Goal: Task Accomplishment & Management: Complete application form

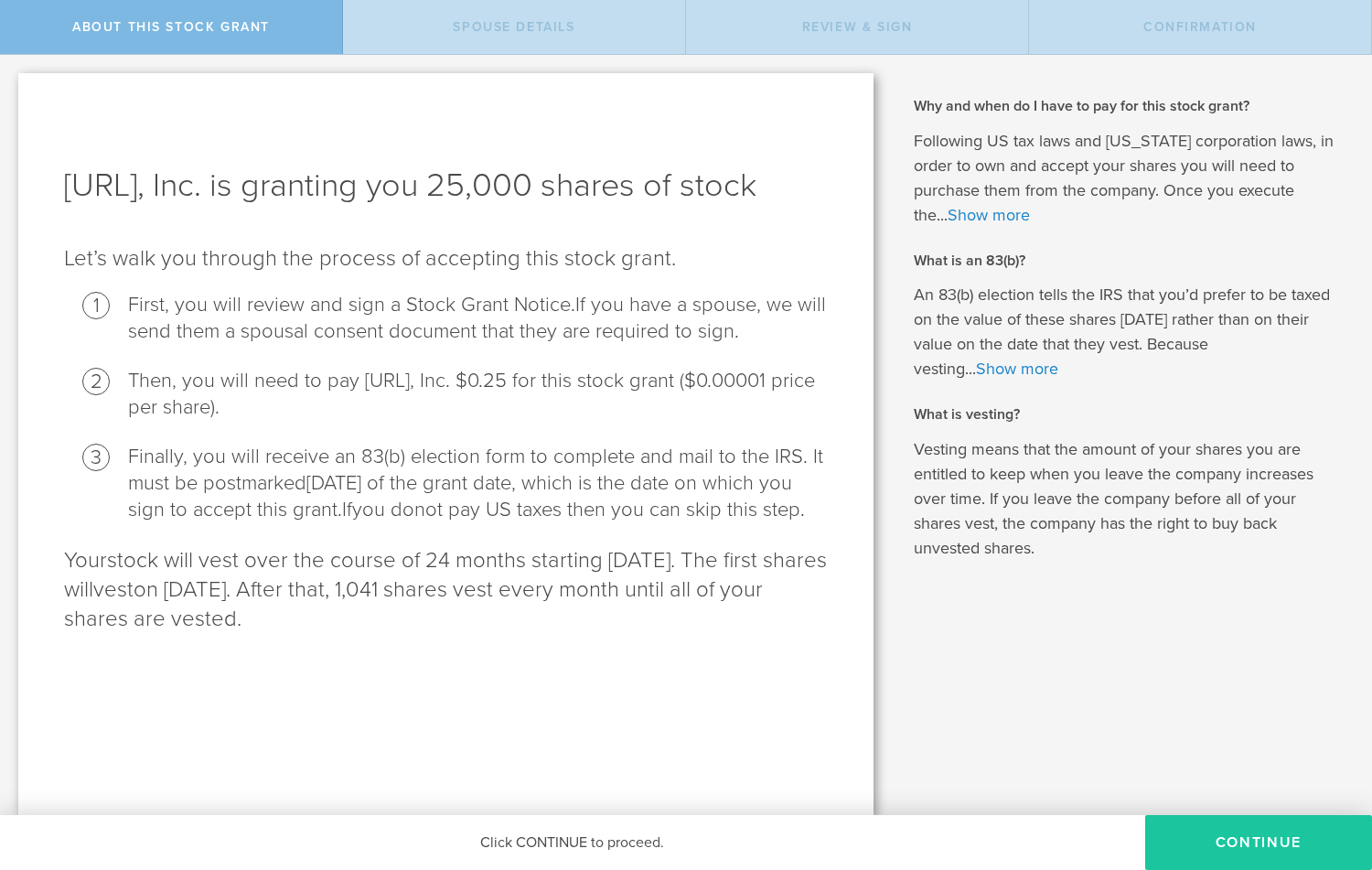
click at [1239, 858] on button "CONTINUE" at bounding box center [1259, 842] width 227 height 55
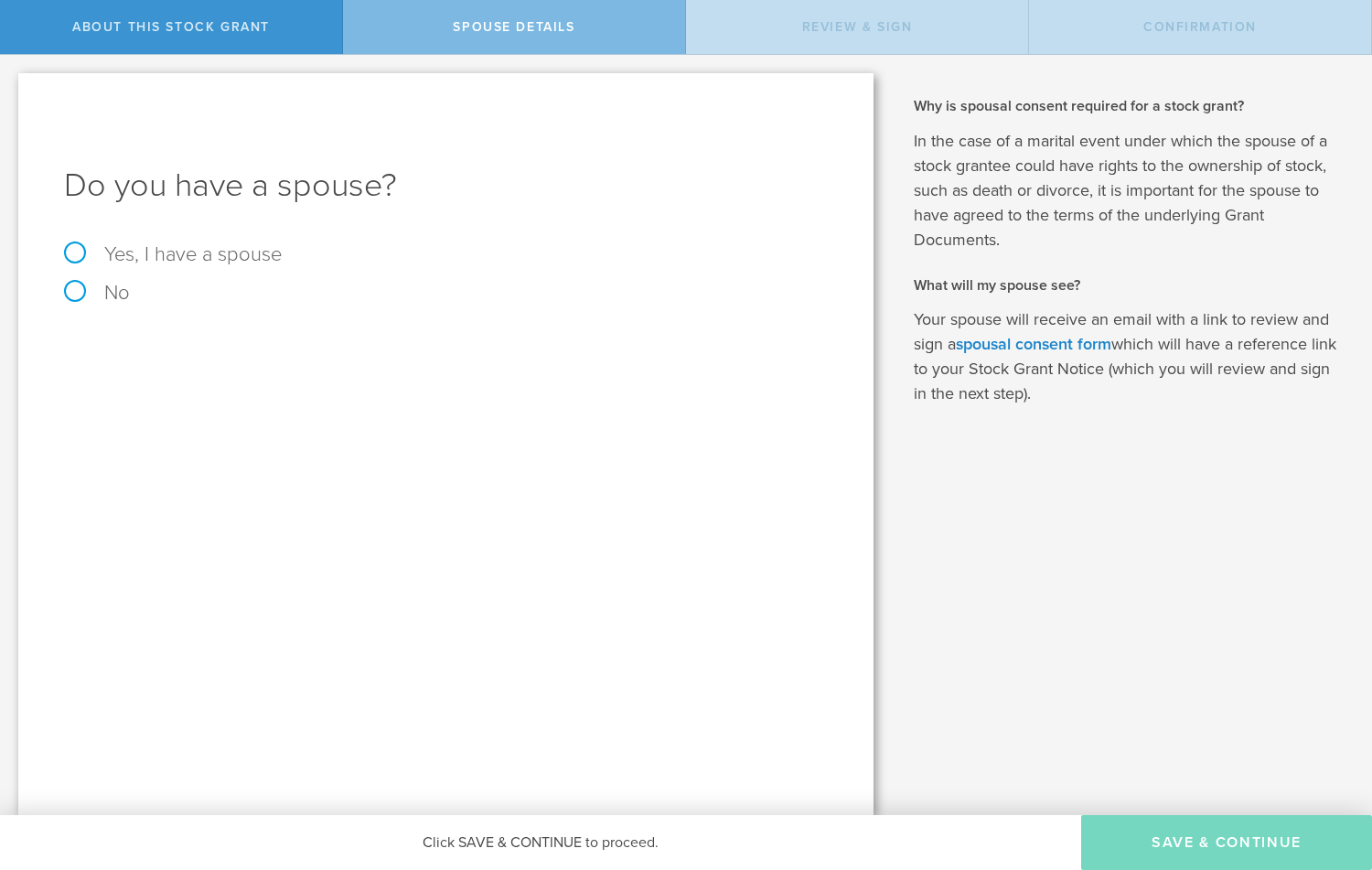
click at [220, 252] on label "Yes, I have a spouse" at bounding box center [446, 254] width 763 height 20
click at [12, 85] on input "Yes, I have a spouse" at bounding box center [6, 69] width 12 height 29
radio input "true"
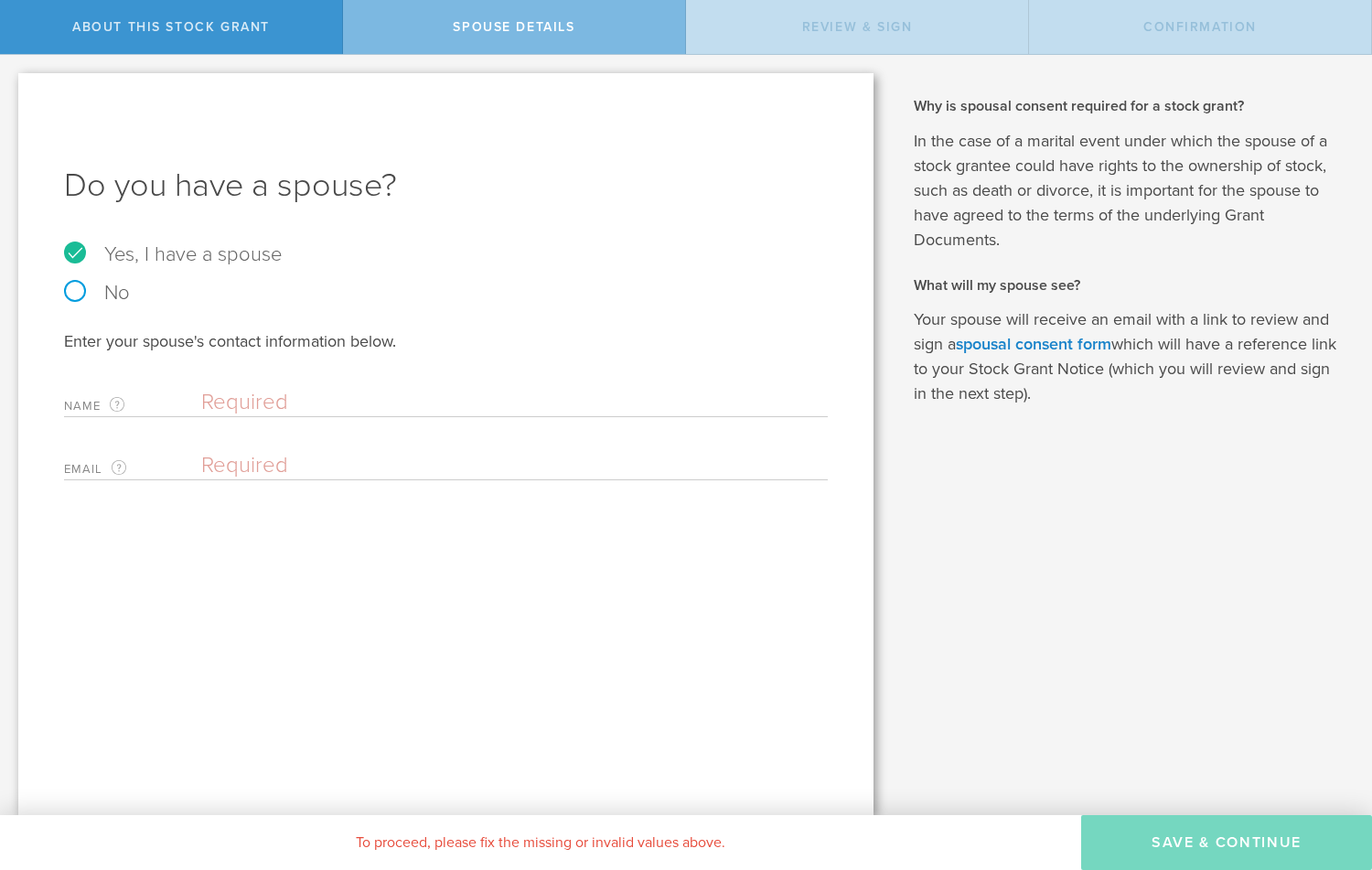
click at [252, 402] on input "text" at bounding box center [510, 402] width 617 height 28
type input "[PERSON_NAME]"
type input "[EMAIL_ADDRESS][PERSON_NAME][DOMAIN_NAME]"
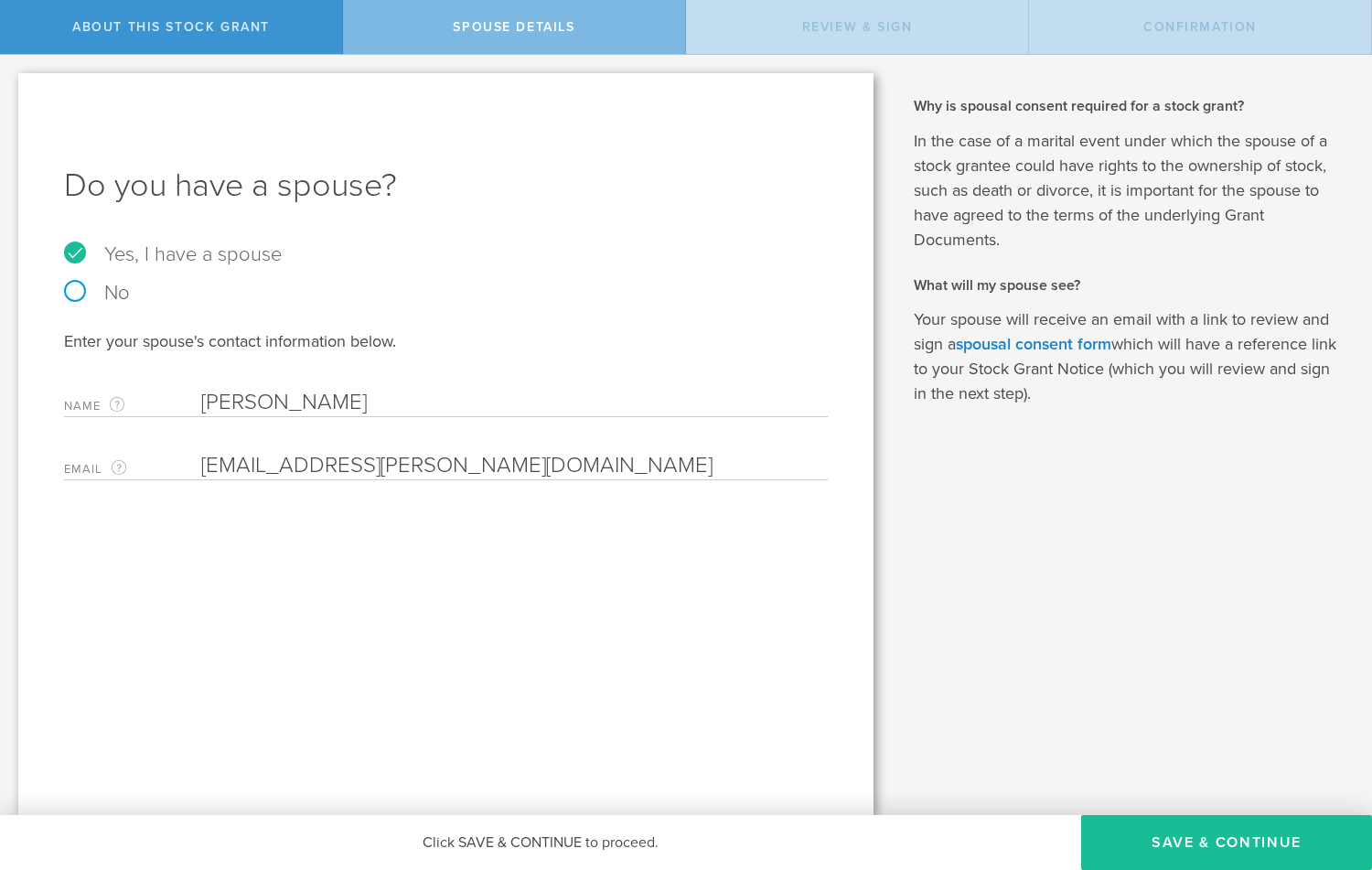
click at [1054, 589] on div "Why and when do I have to pay for this stock grant? Following US tax laws and […" at bounding box center [1131, 435] width 480 height 759
click at [1190, 836] on button "Save & Continue" at bounding box center [1226, 842] width 290 height 55
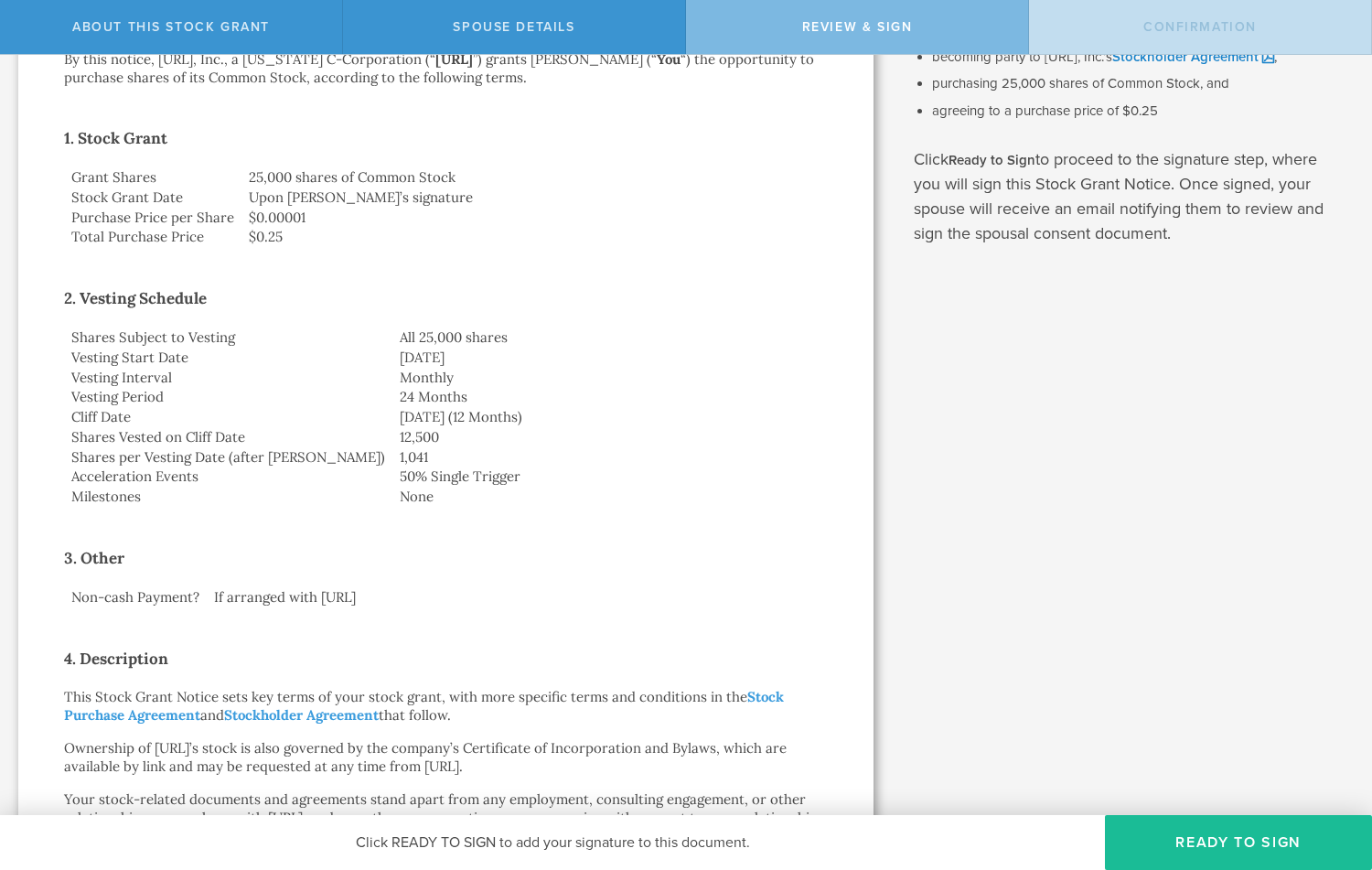
scroll to position [297, 0]
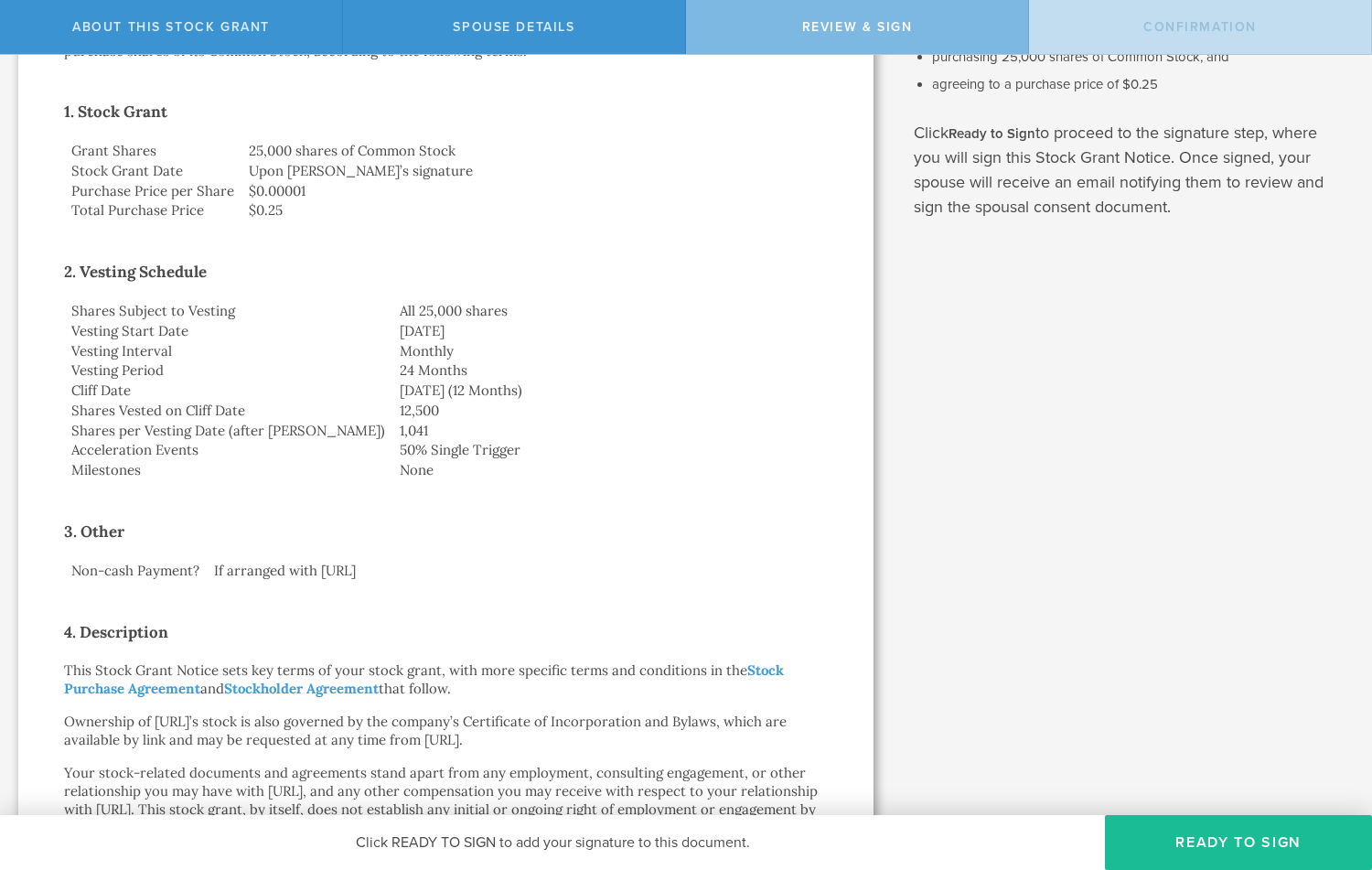
click at [189, 568] on td "Non-cash Payment?" at bounding box center [136, 570] width 142 height 20
click at [255, 568] on td "If arranged with [URL]" at bounding box center [517, 570] width 621 height 20
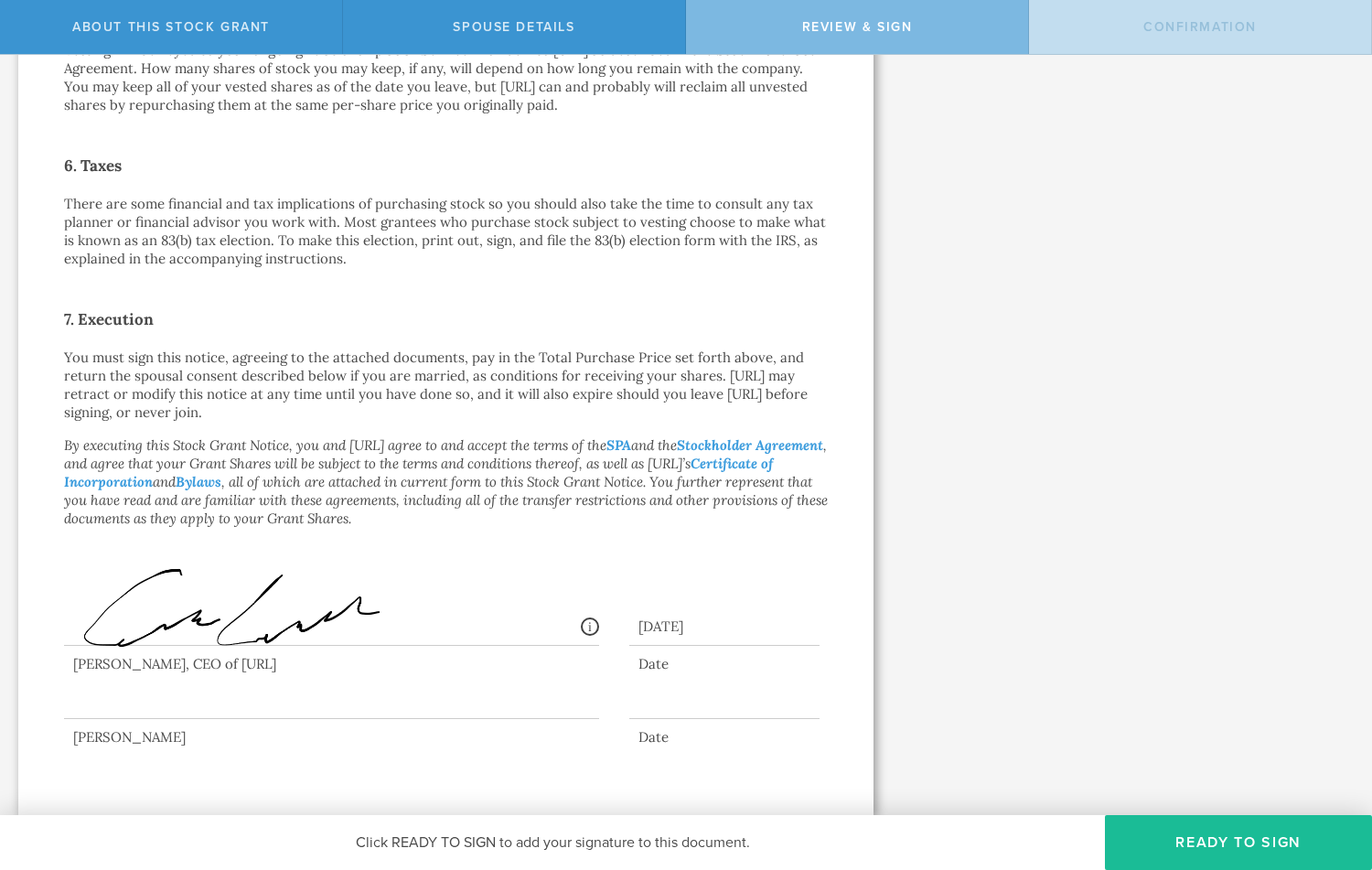
scroll to position [1191, 0]
click at [226, 687] on div at bounding box center [332, 683] width 535 height 73
click at [224, 715] on div at bounding box center [332, 683] width 535 height 73
click at [1243, 842] on button "Ready to Sign" at bounding box center [1238, 842] width 267 height 55
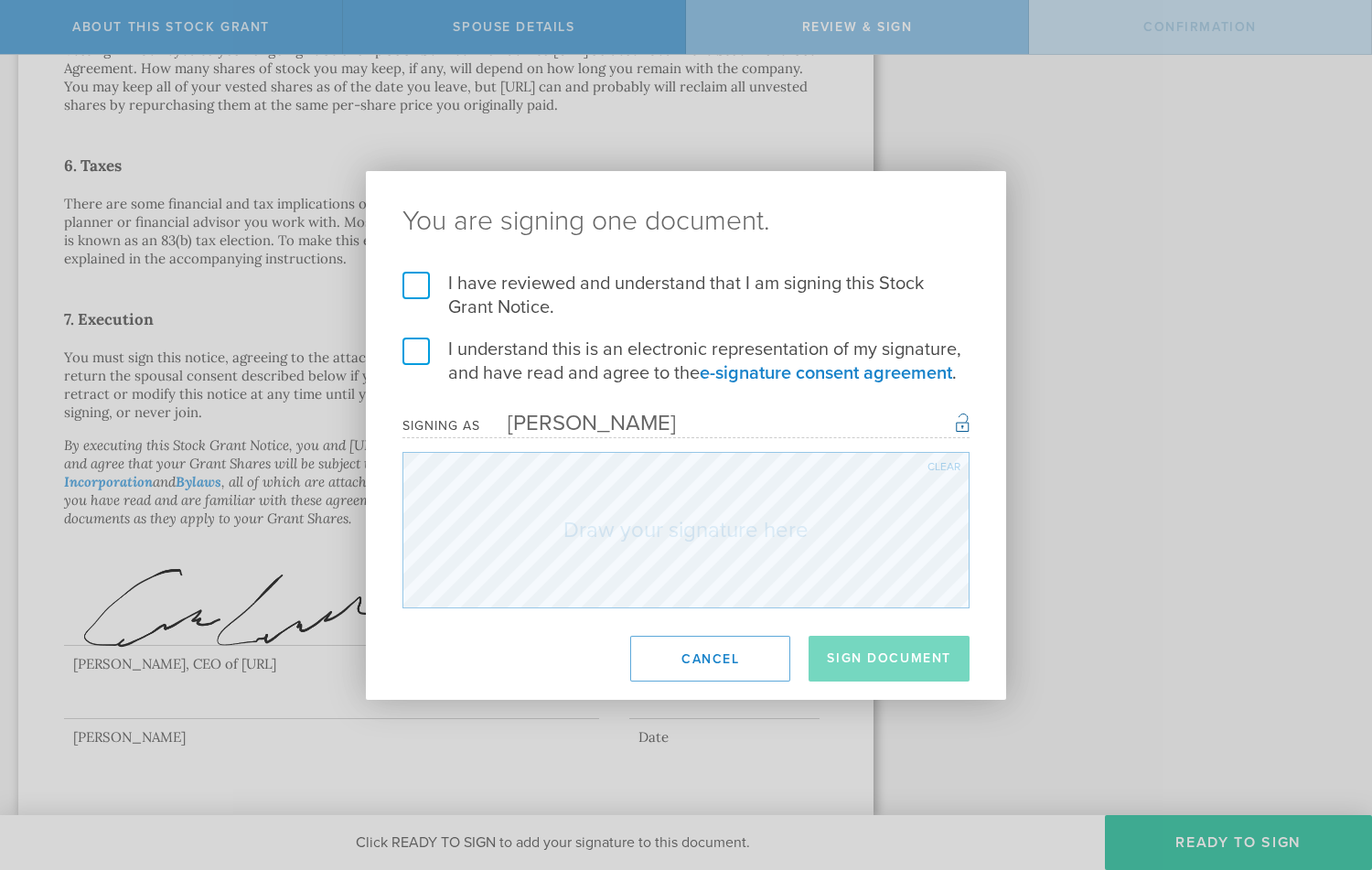
click at [434, 294] on label "I have reviewed and understand that I am signing this Stock Grant Notice." at bounding box center [686, 295] width 567 height 47
click at [0, 0] on input "I have reviewed and understand that I am signing this Stock Grant Notice." at bounding box center [0, 0] width 0 height 0
click at [419, 345] on label "I understand this is an electronic representation of my signature, and have rea…" at bounding box center [686, 360] width 567 height 47
click at [0, 0] on input "I understand this is an electronic representation of my signature, and have rea…" at bounding box center [0, 0] width 0 height 0
click at [889, 659] on button "Sign Document" at bounding box center [888, 659] width 161 height 46
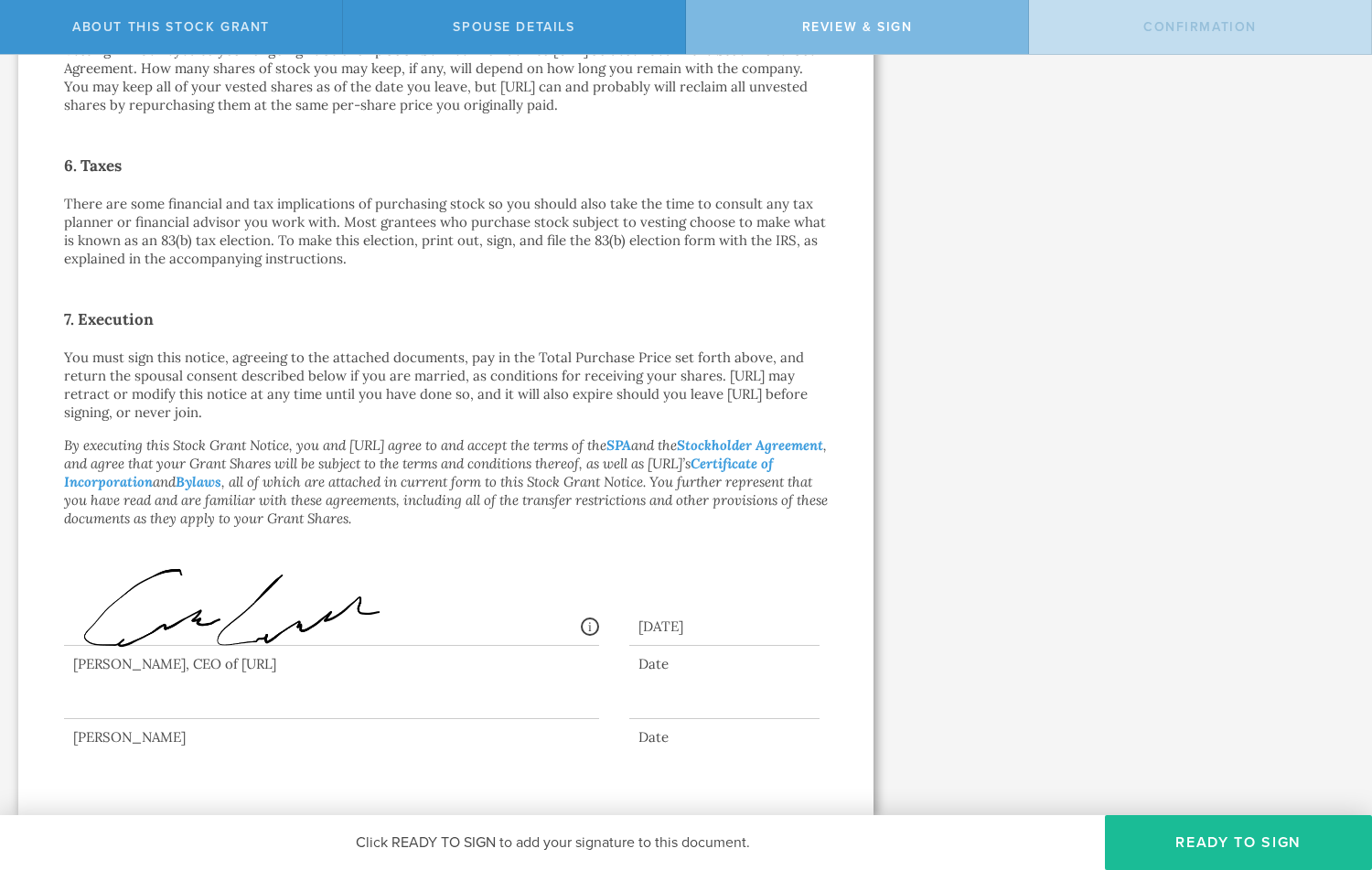
scroll to position [0, 0]
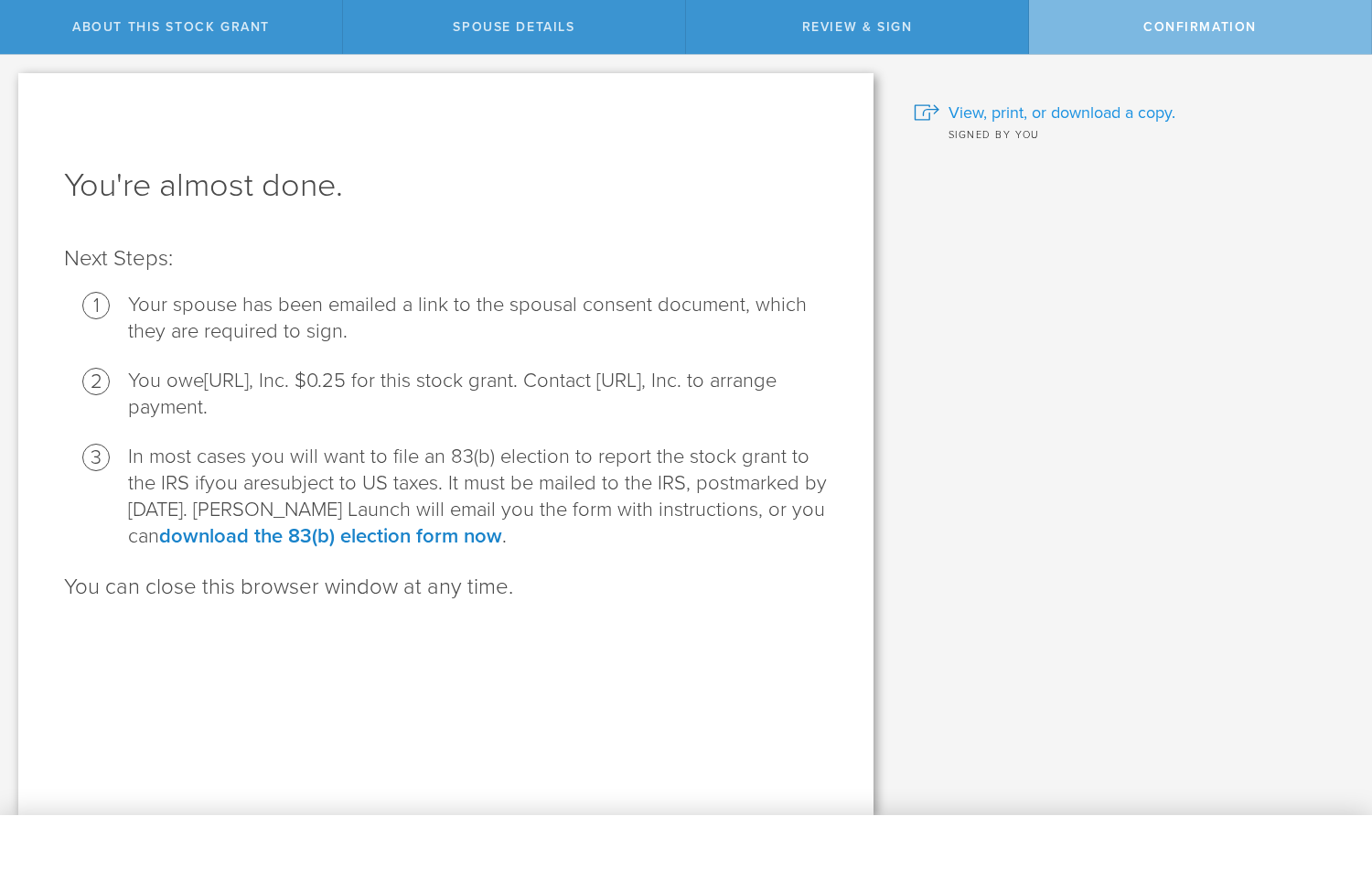
click at [1068, 110] on span "View, print, or download a copy." at bounding box center [1061, 112] width 227 height 24
